Goal: Task Accomplishment & Management: Use online tool/utility

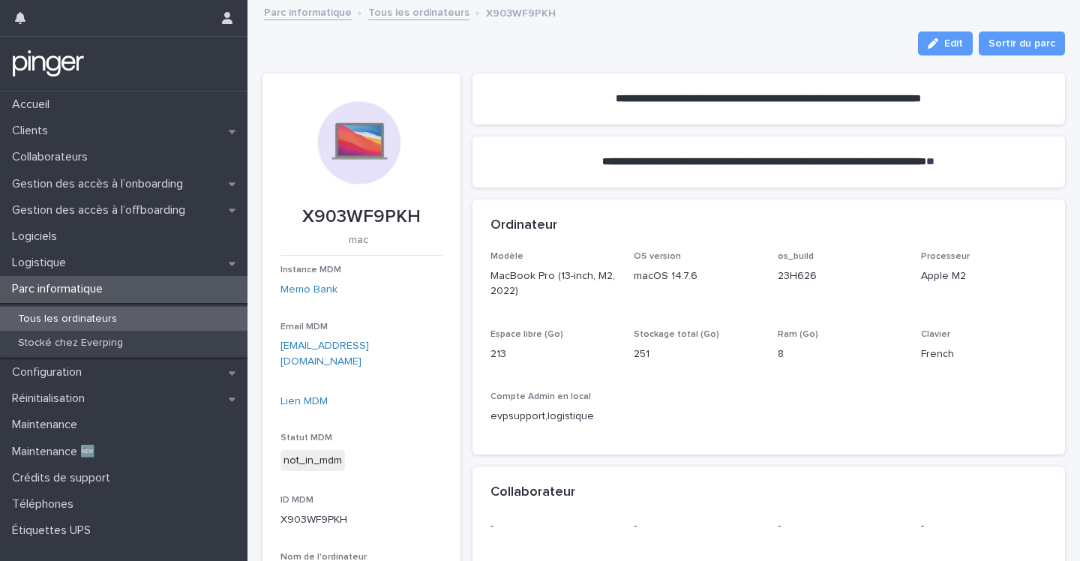
click at [79, 56] on img at bounding box center [48, 64] width 73 height 30
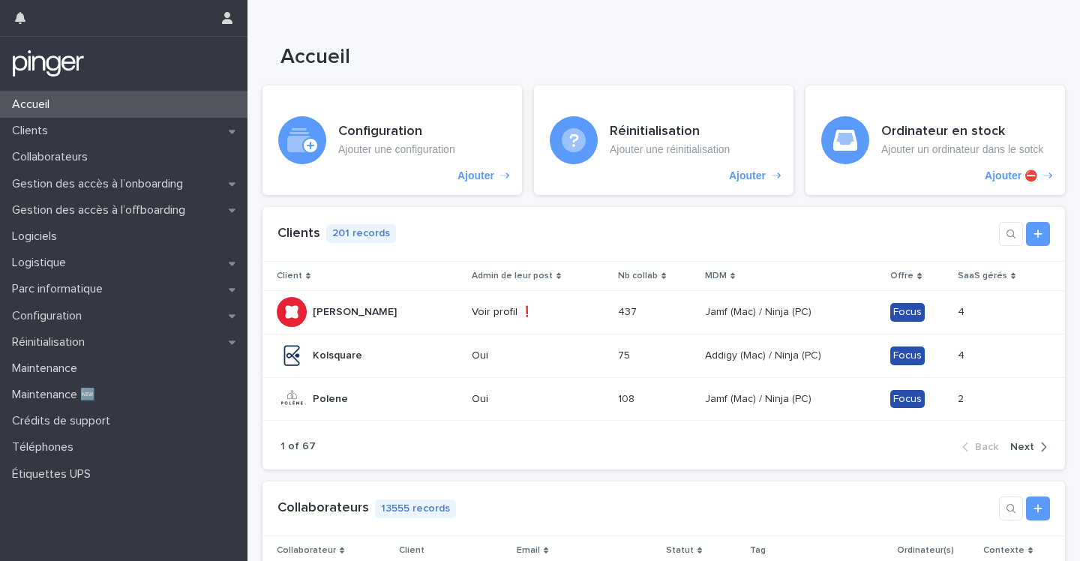
click at [473, 20] on div "Accueil" at bounding box center [663, 35] width 832 height 70
click at [742, 50] on h1 "Accueil" at bounding box center [645, 57] width 730 height 25
click at [478, 45] on h1 "Accueil" at bounding box center [645, 57] width 730 height 25
click at [693, 16] on div "Accueil" at bounding box center [663, 35] width 832 height 70
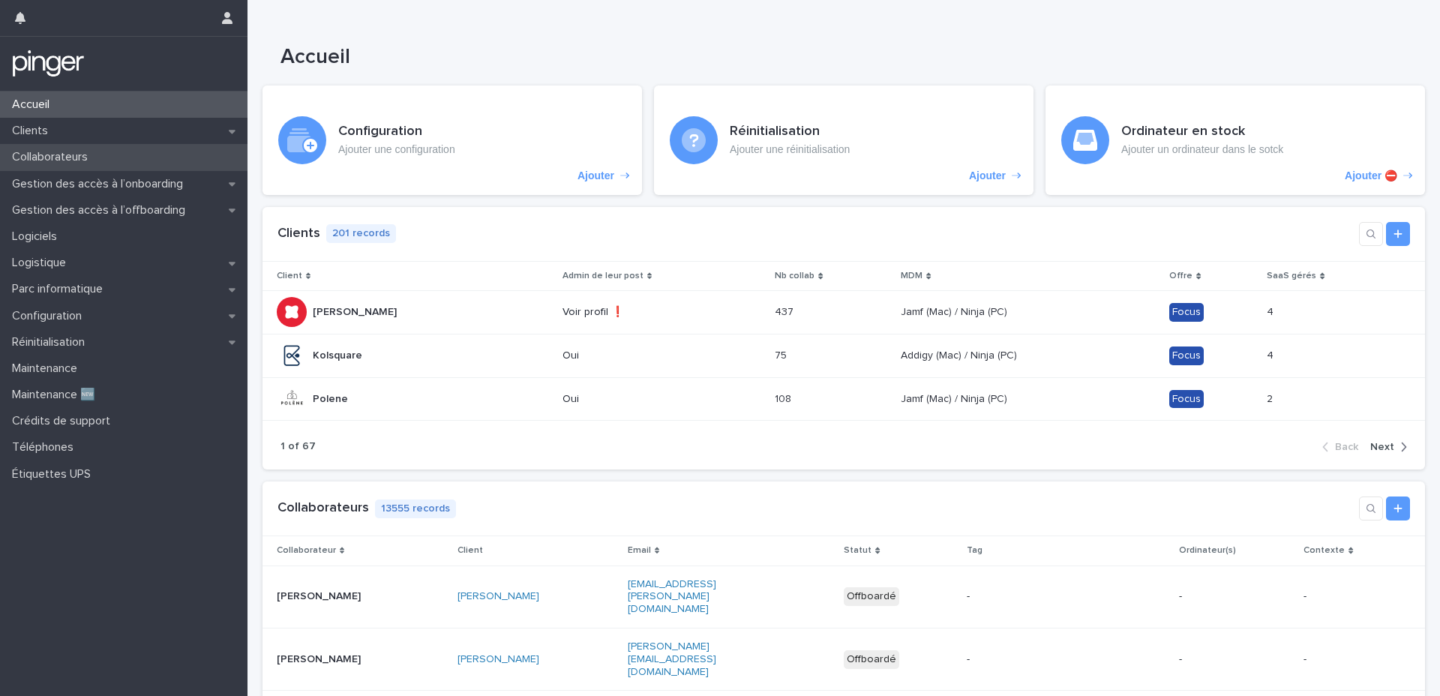
click at [88, 156] on p "Collaborateurs" at bounding box center [53, 157] width 94 height 14
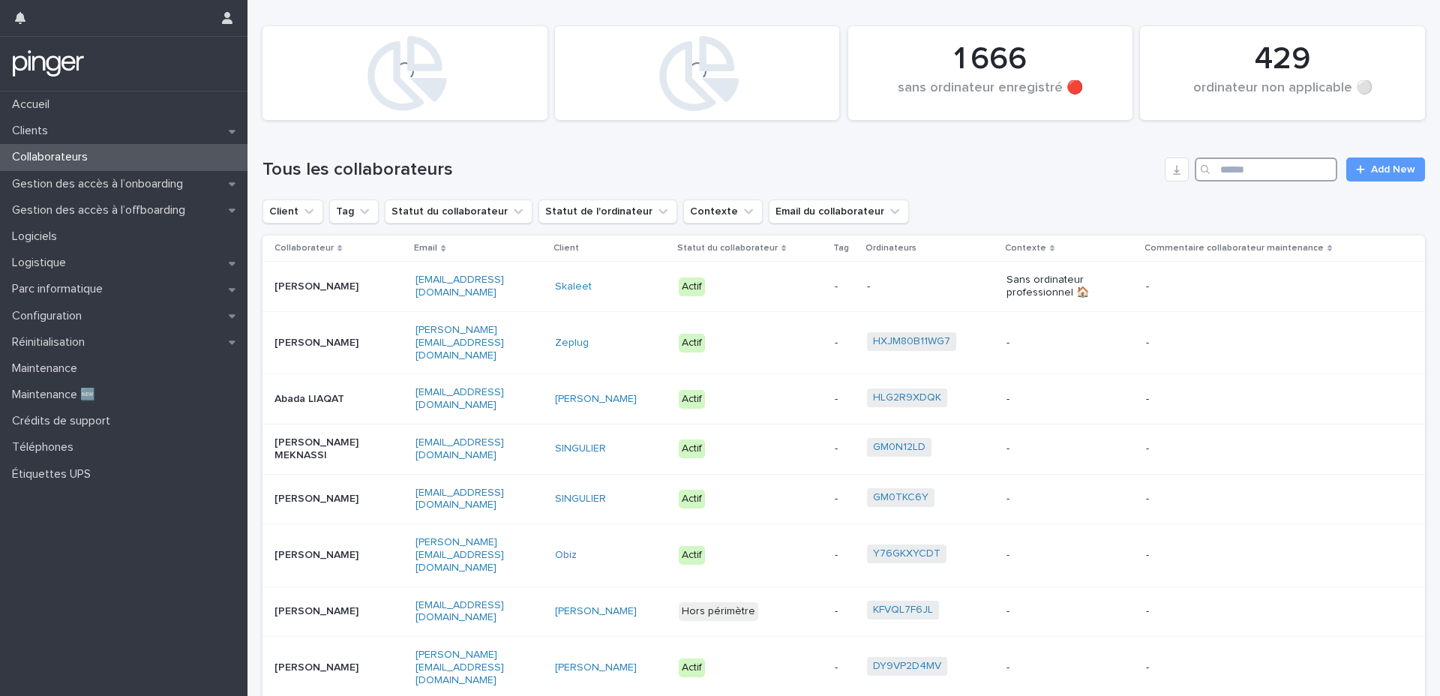
click at [1079, 172] on input "Search" at bounding box center [1266, 169] width 142 height 24
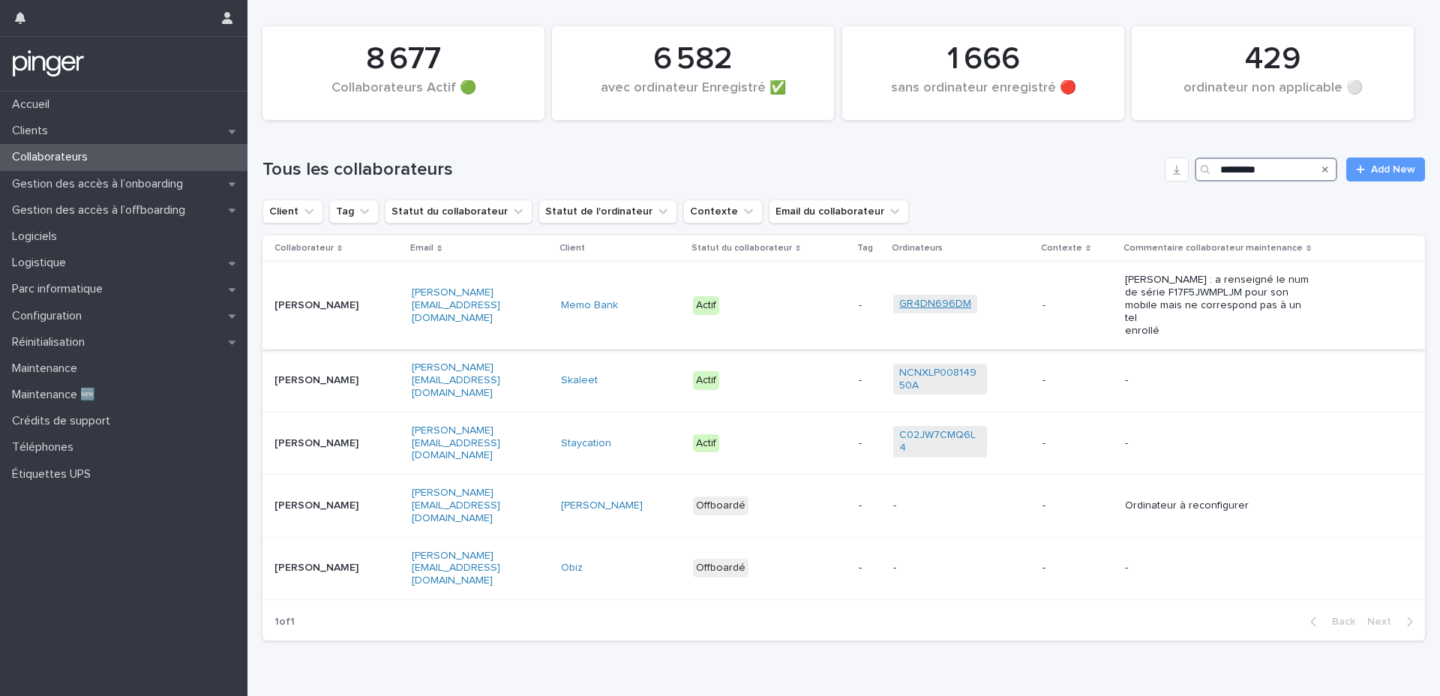
type input "*********"
click at [907, 299] on link "GR4DN696DM" at bounding box center [935, 304] width 72 height 13
click at [505, 311] on p "[PERSON_NAME][EMAIL_ADDRESS][DOMAIN_NAME]" at bounding box center [459, 304] width 94 height 37
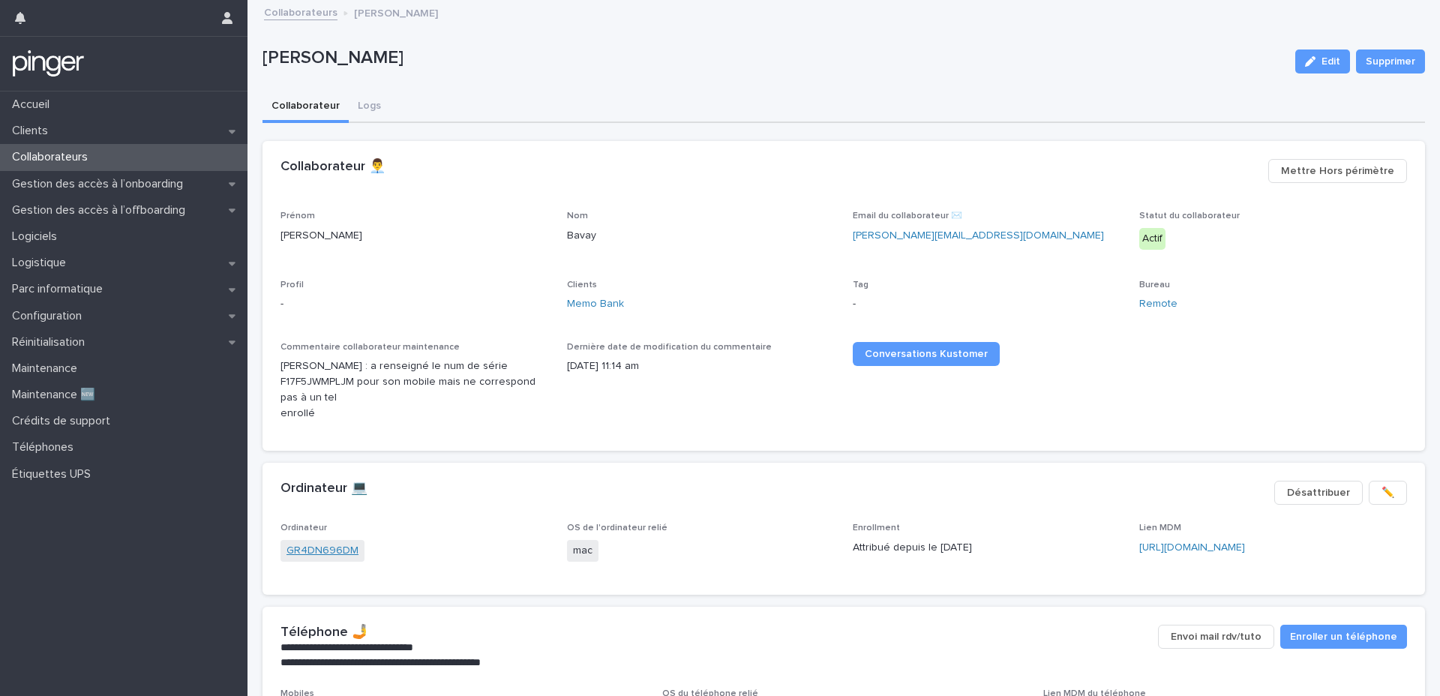
click at [336, 543] on link "GR4DN696DM" at bounding box center [322, 551] width 72 height 16
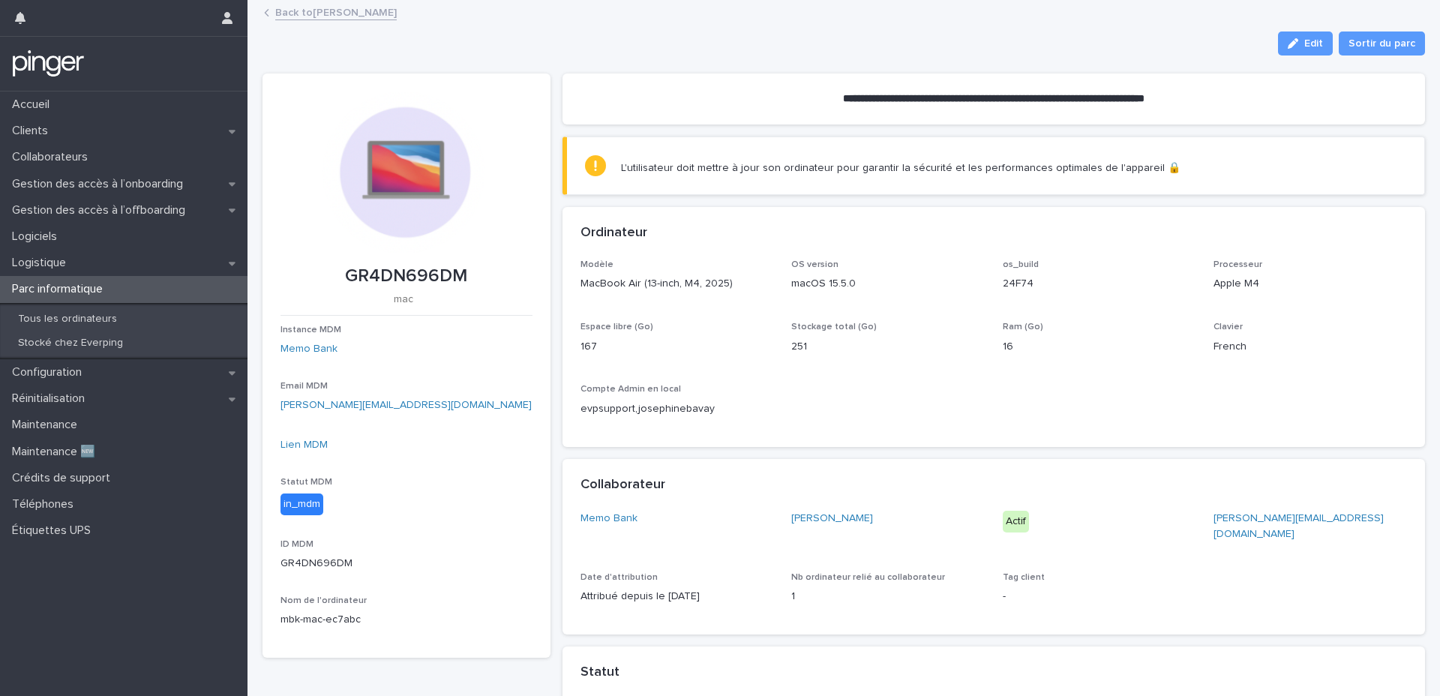
click at [401, 269] on p "GR4DN696DM" at bounding box center [406, 276] width 252 height 22
copy p "GR4DN696DM"
click at [323, 18] on link "Back to [PERSON_NAME]" at bounding box center [335, 11] width 121 height 17
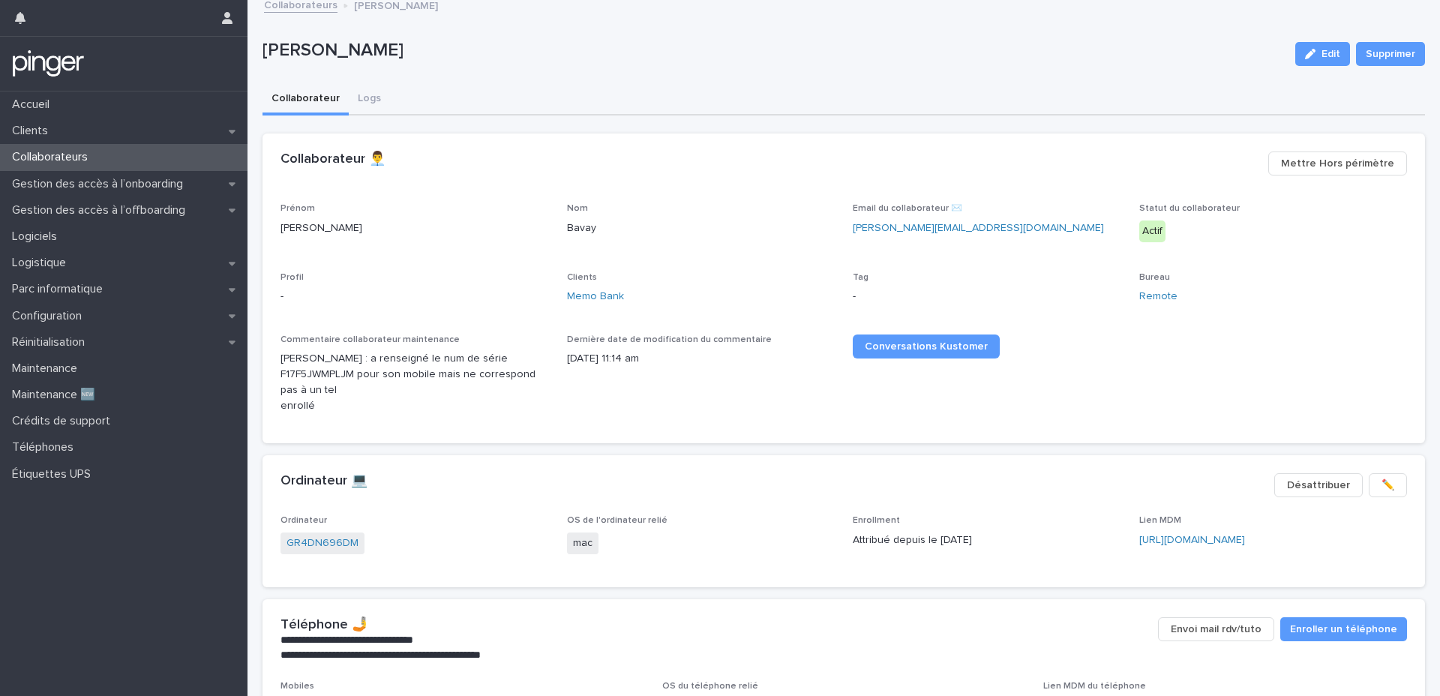
scroll to position [8, 0]
click at [484, 355] on p "[PERSON_NAME] : a renseigné le num de série F17F5JWMPLJM pour son mobile mais n…" at bounding box center [414, 381] width 268 height 62
copy p "F17F5JWMPLJM"
click at [66, 290] on p "Parc informatique" at bounding box center [60, 289] width 109 height 14
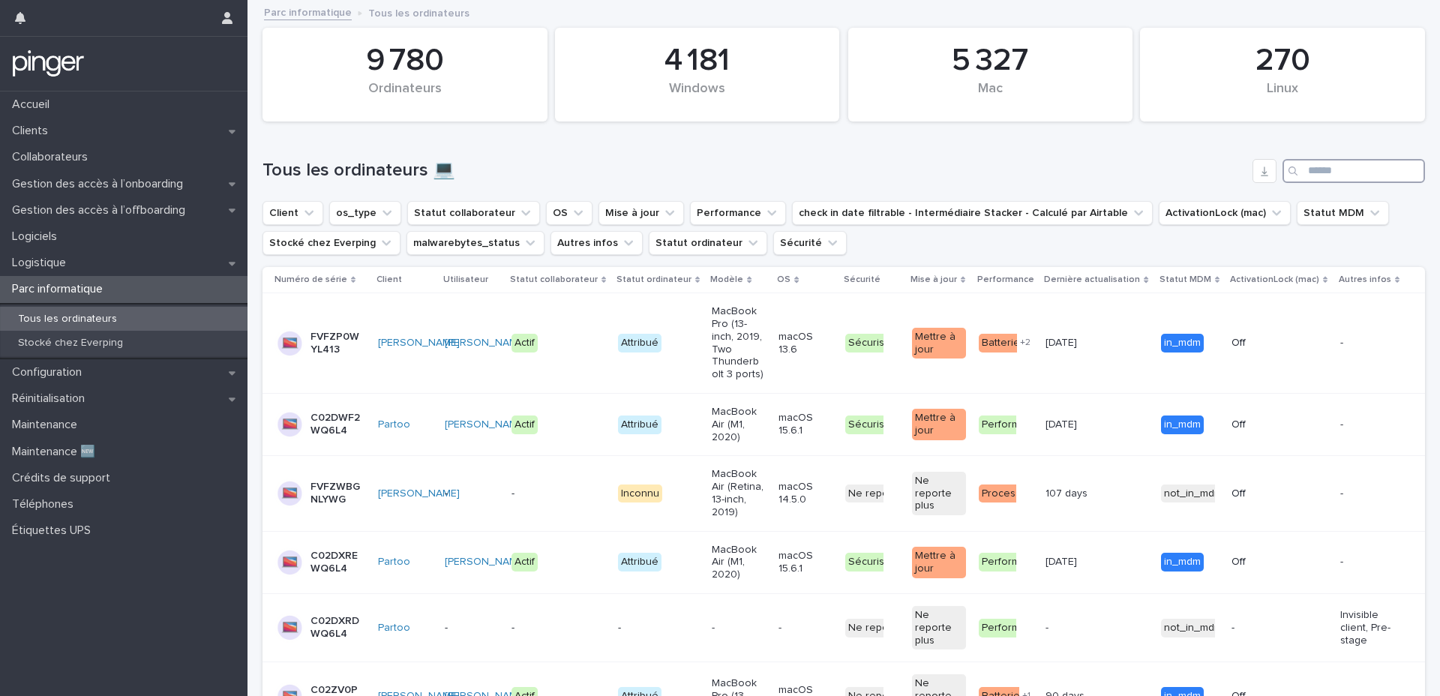
click at [1079, 172] on input "Search" at bounding box center [1353, 171] width 142 height 24
paste input "**********"
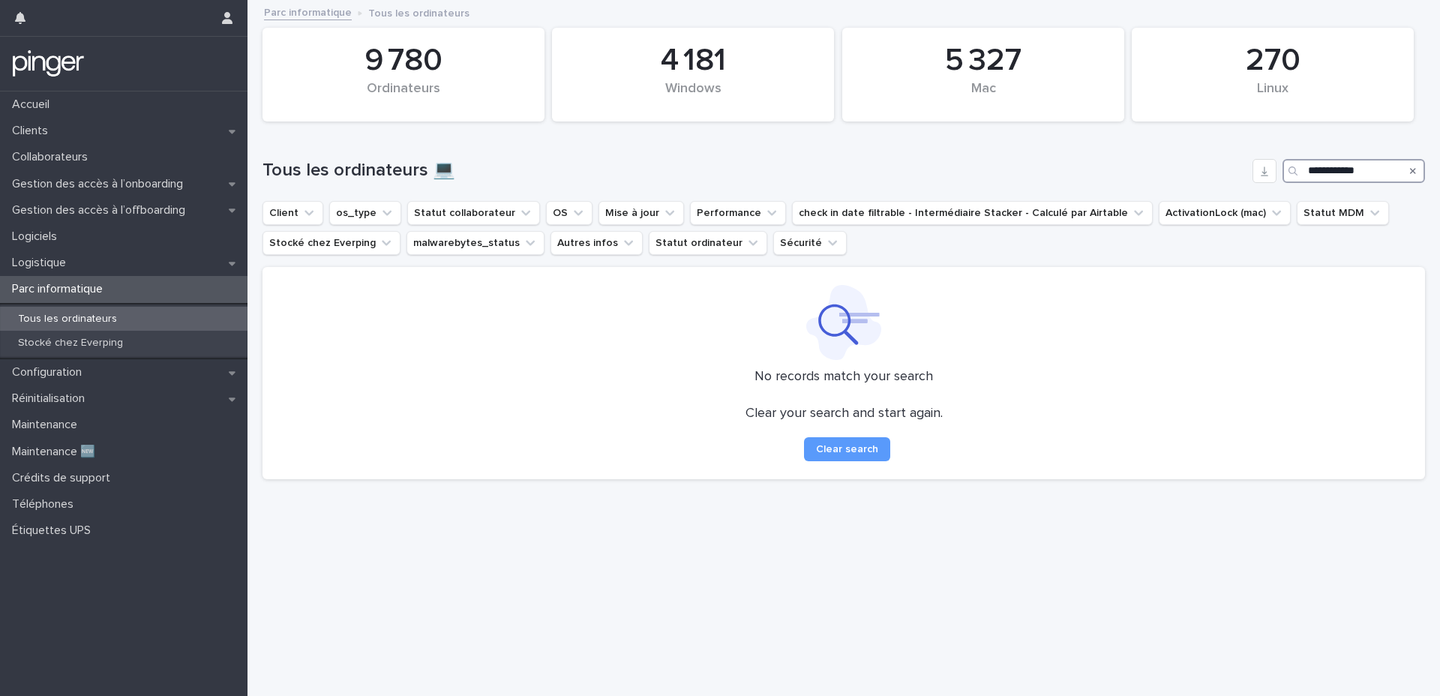
type input "**********"
click at [78, 265] on div "Logistique" at bounding box center [123, 263] width 247 height 26
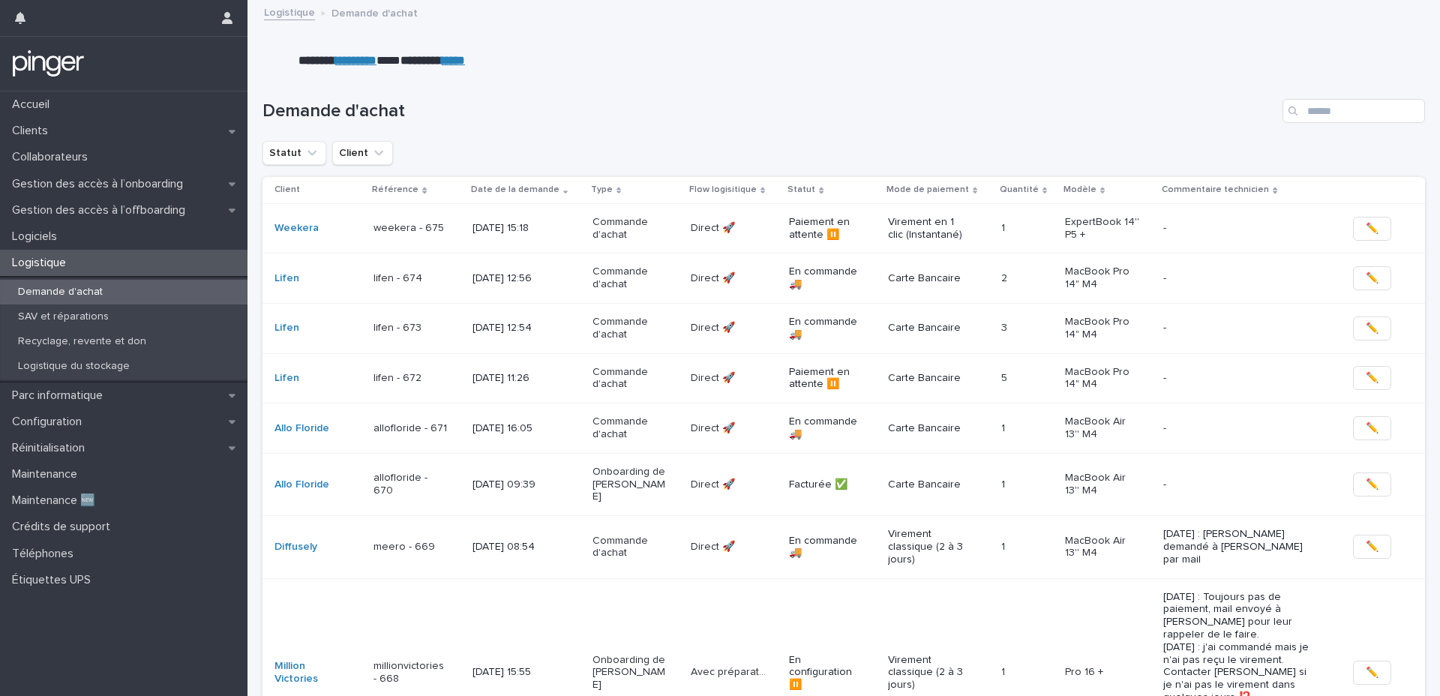
click at [412, 432] on p "allofloride - 671" at bounding box center [410, 428] width 75 height 13
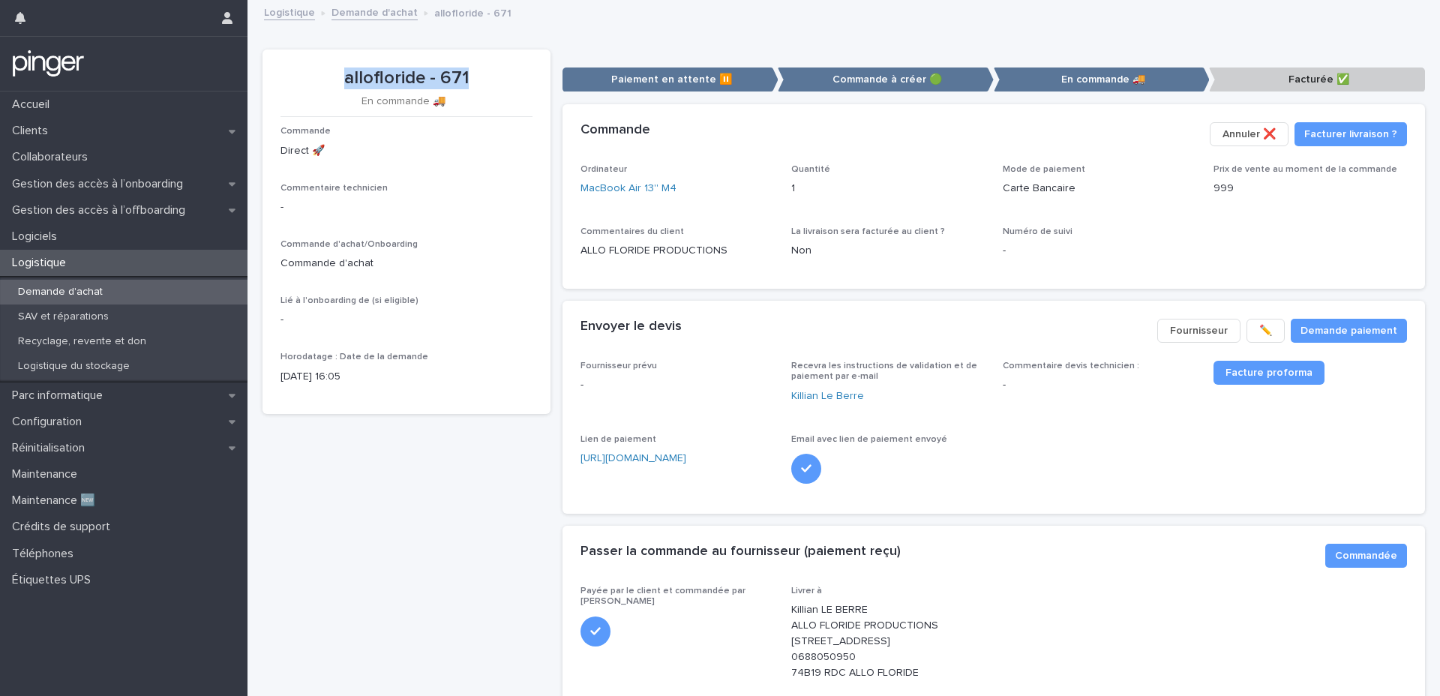
drag, startPoint x: 339, startPoint y: 85, endPoint x: 466, endPoint y: 85, distance: 126.7
click at [466, 85] on p "allofloride - 671" at bounding box center [406, 78] width 252 height 22
copy p "allofloride - 671"
click at [616, 185] on link "MacBook Air 13'' M4" at bounding box center [628, 189] width 96 height 16
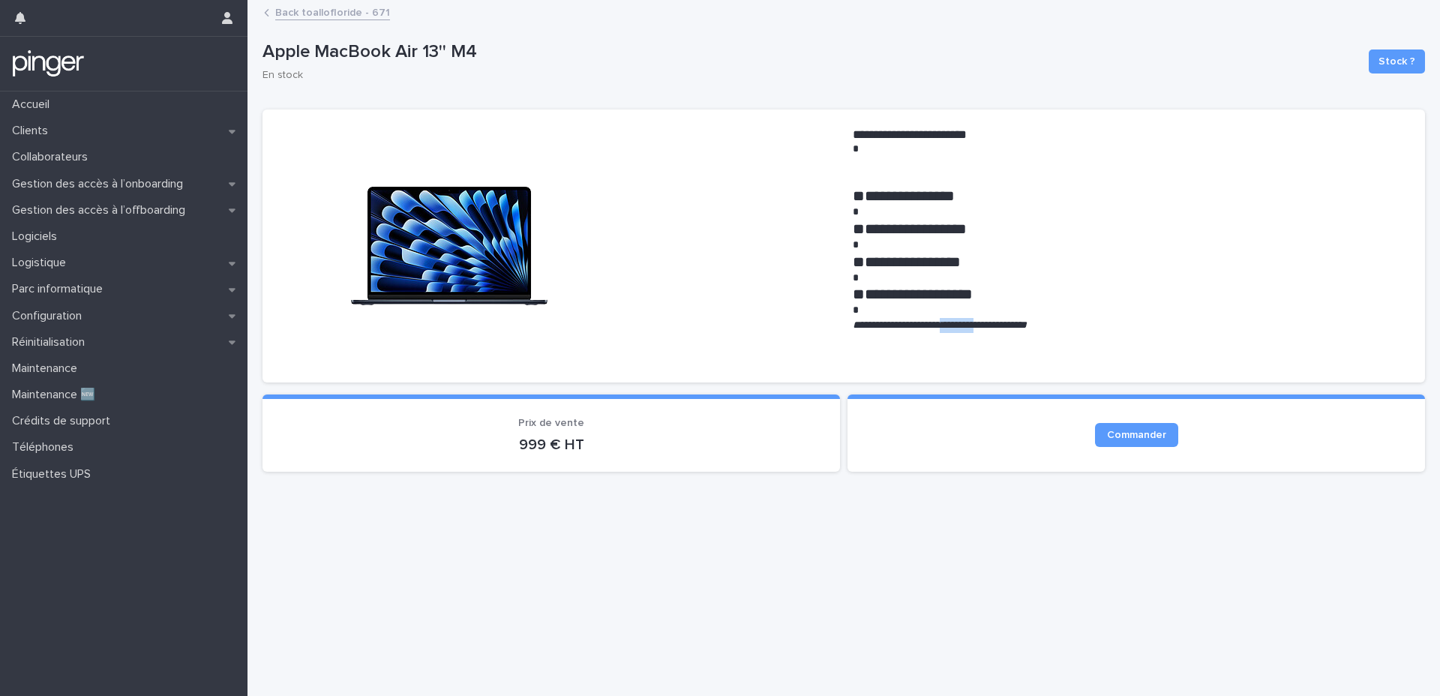
drag, startPoint x: 955, startPoint y: 325, endPoint x: 1010, endPoint y: 328, distance: 54.8
click at [1010, 328] on em "**********" at bounding box center [940, 324] width 174 height 10
copy em "*********"
click at [358, 18] on link "Back to allofloride - 671" at bounding box center [332, 11] width 115 height 17
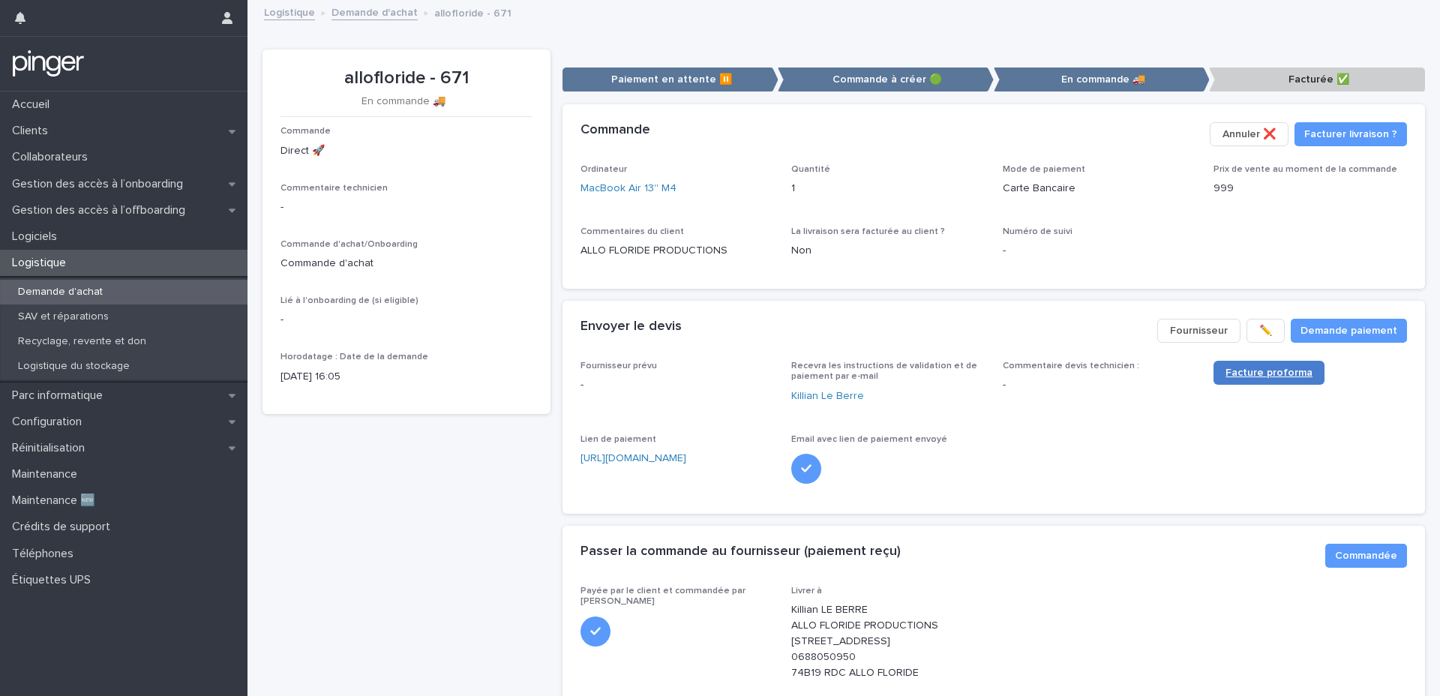
click at [1079, 367] on span "Facture proforma" at bounding box center [1268, 372] width 87 height 10
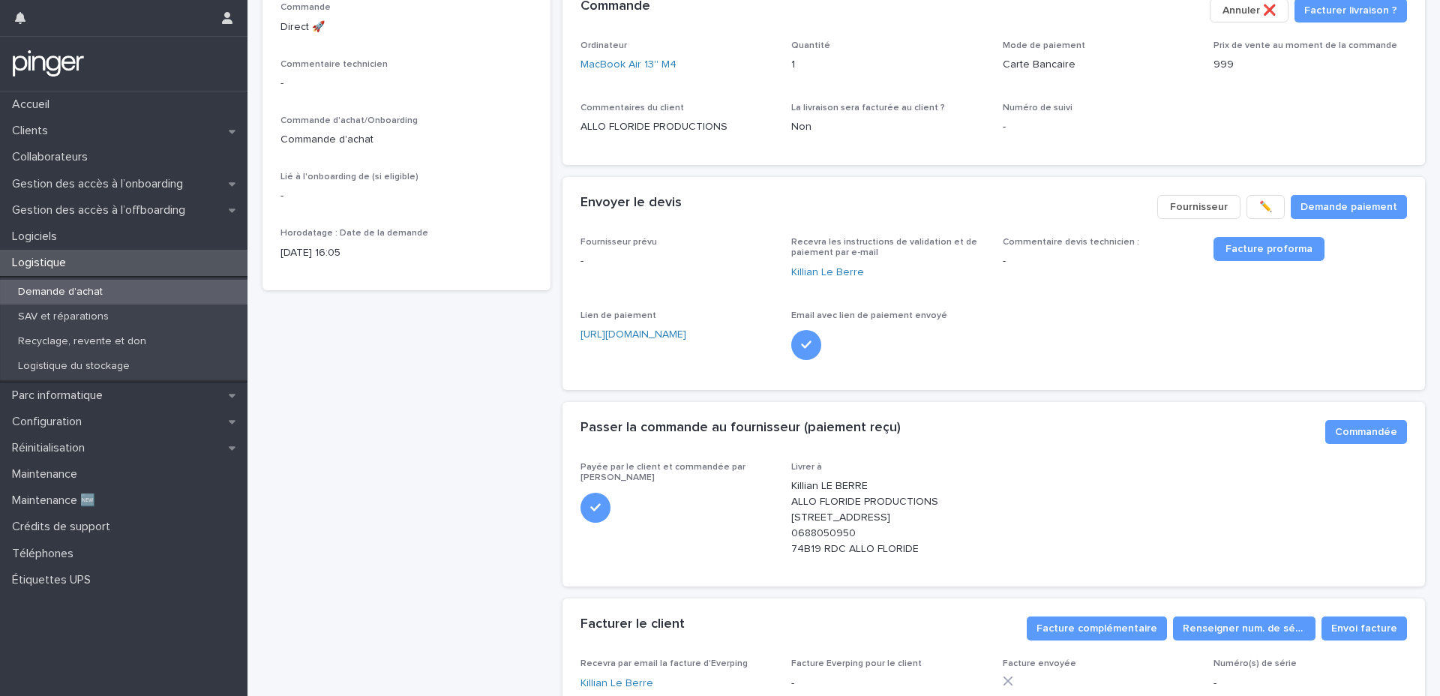
scroll to position [262, 0]
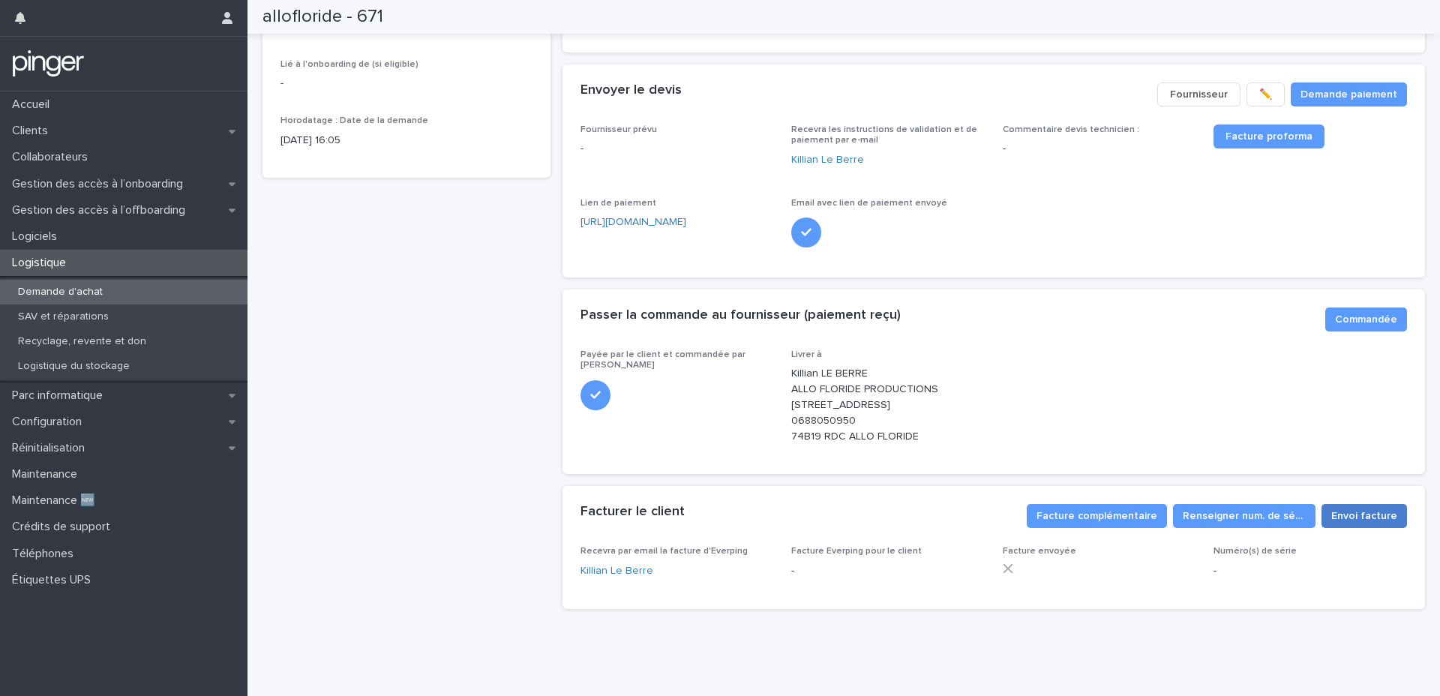
click at [1079, 508] on span "Envoi facture" at bounding box center [1364, 515] width 66 height 15
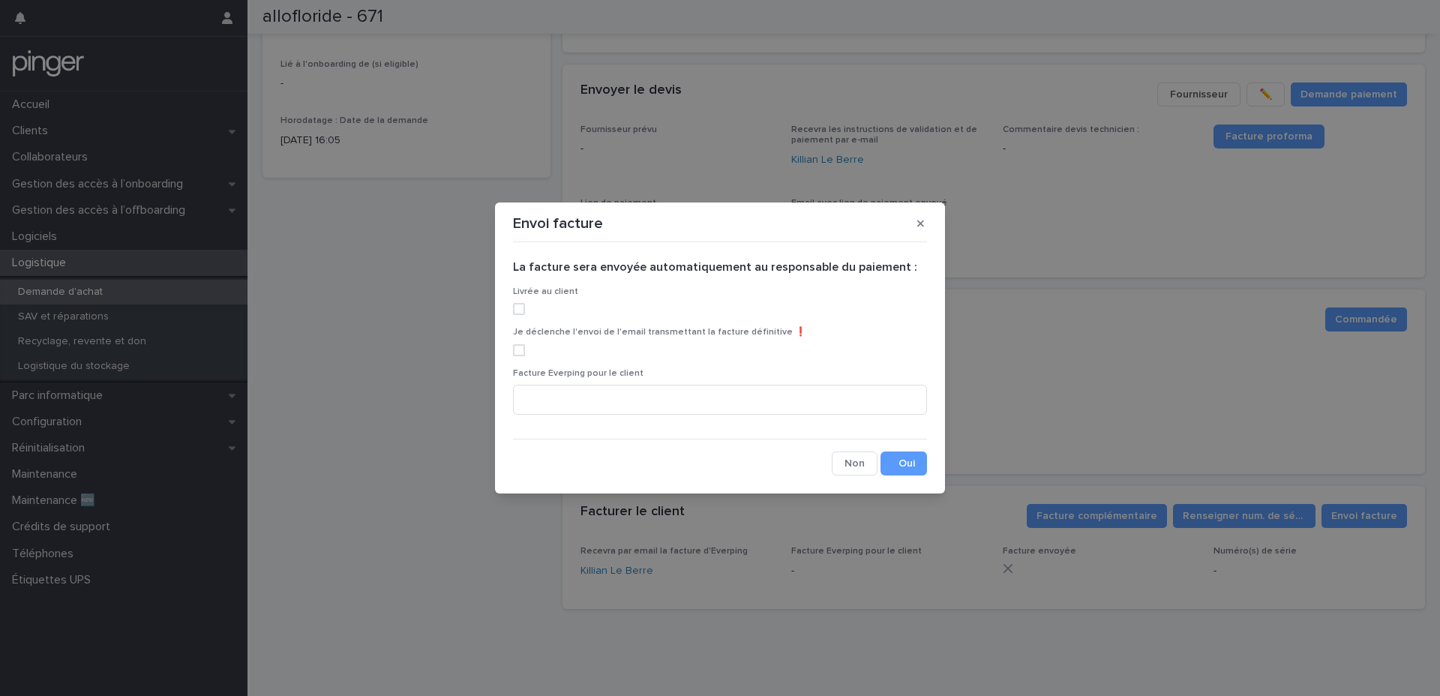
drag, startPoint x: 517, startPoint y: 309, endPoint x: 523, endPoint y: 346, distance: 38.0
click at [517, 310] on span at bounding box center [519, 309] width 12 height 12
click at [521, 349] on span at bounding box center [519, 350] width 12 height 12
click at [612, 406] on input at bounding box center [720, 400] width 414 height 30
paste input "**********"
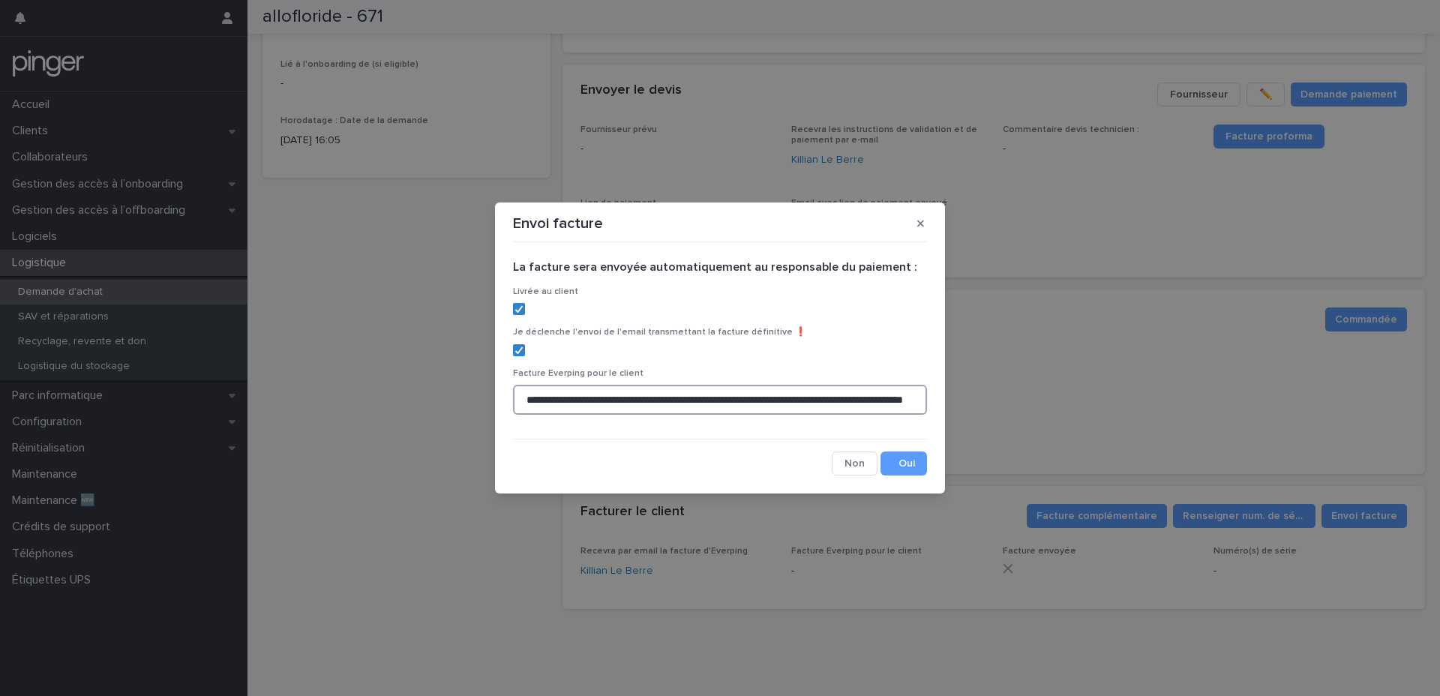
scroll to position [0, 161]
type input "**********"
click at [886, 448] on div "**********" at bounding box center [720, 361] width 414 height 227
click at [886, 456] on button "Save" at bounding box center [903, 463] width 46 height 24
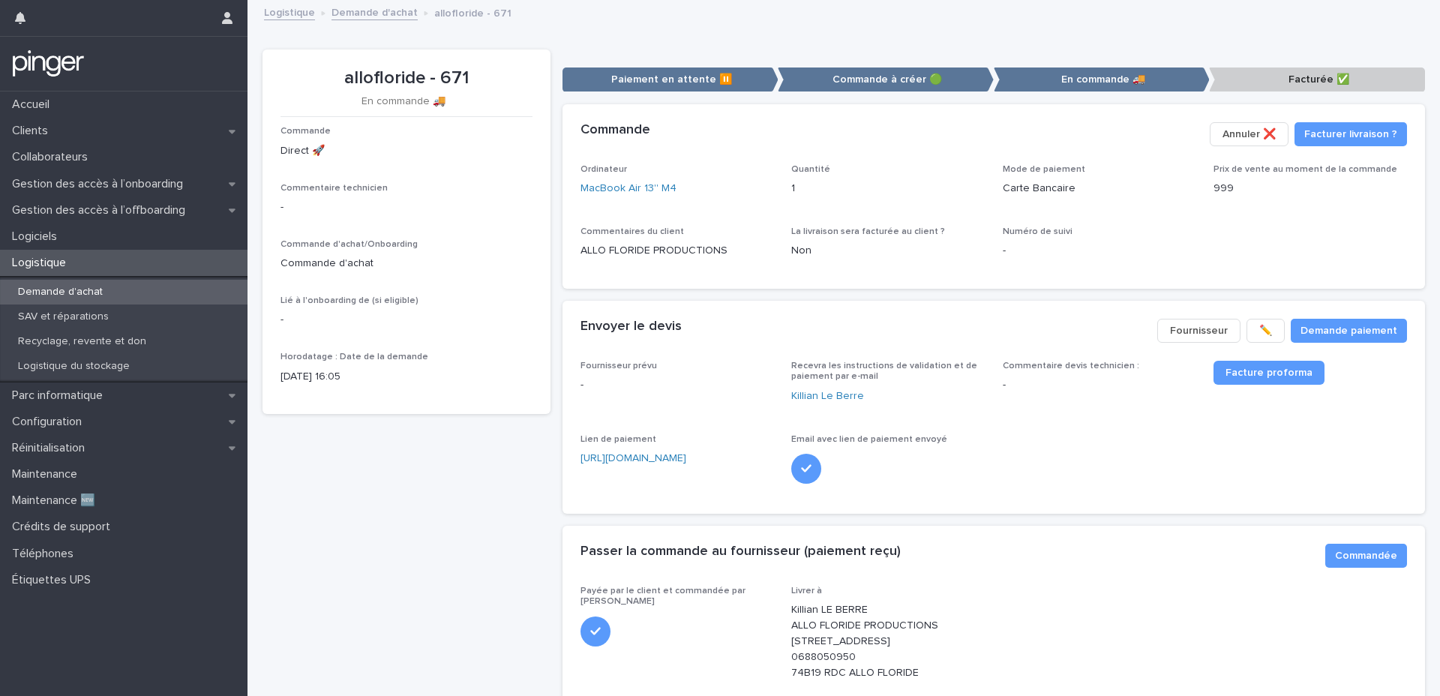
click at [364, 13] on link "Demande d'achat" at bounding box center [374, 11] width 86 height 17
